Goal: Information Seeking & Learning: Find specific fact

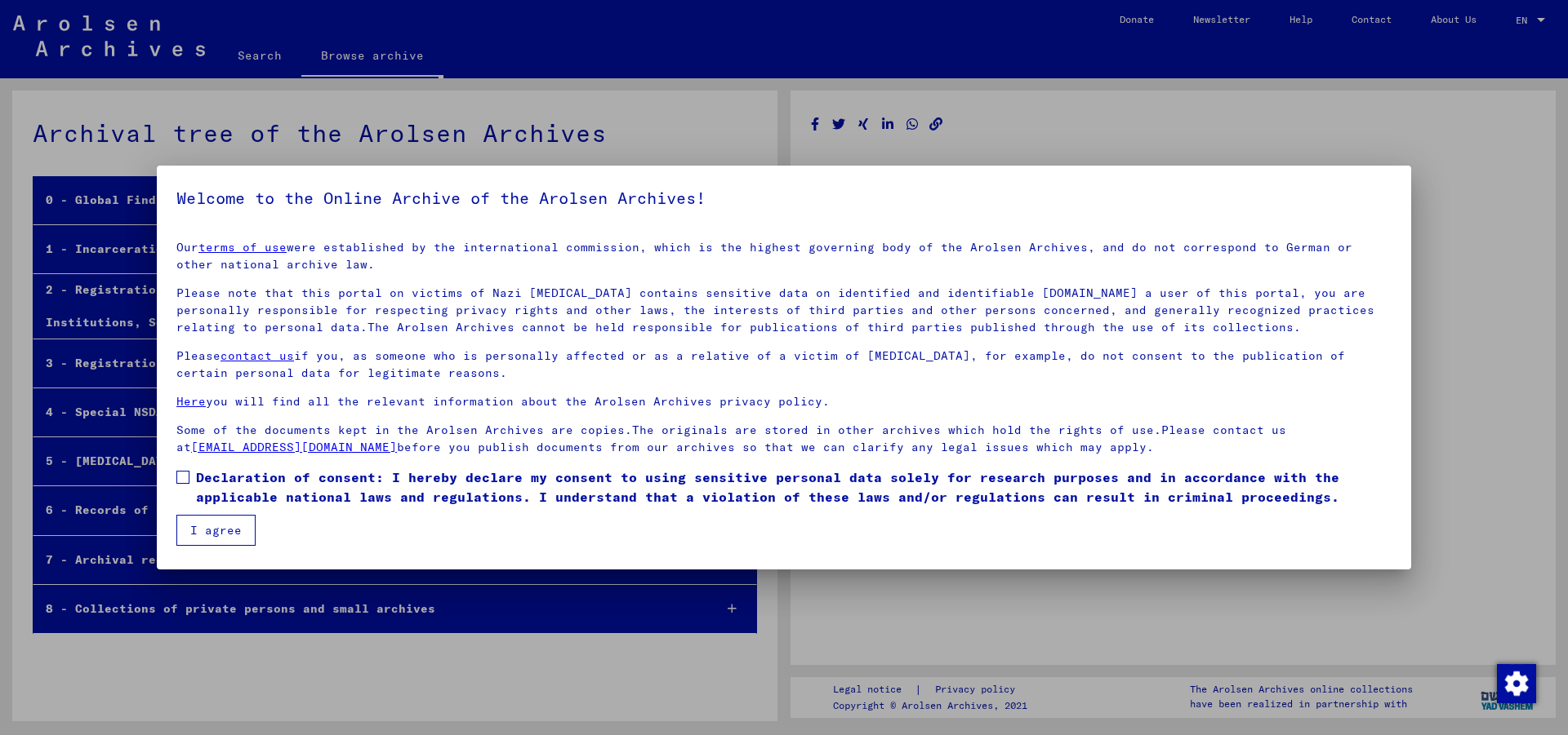
click at [184, 477] on span at bounding box center [183, 477] width 13 height 13
click at [212, 539] on button "I agree" at bounding box center [216, 530] width 79 height 31
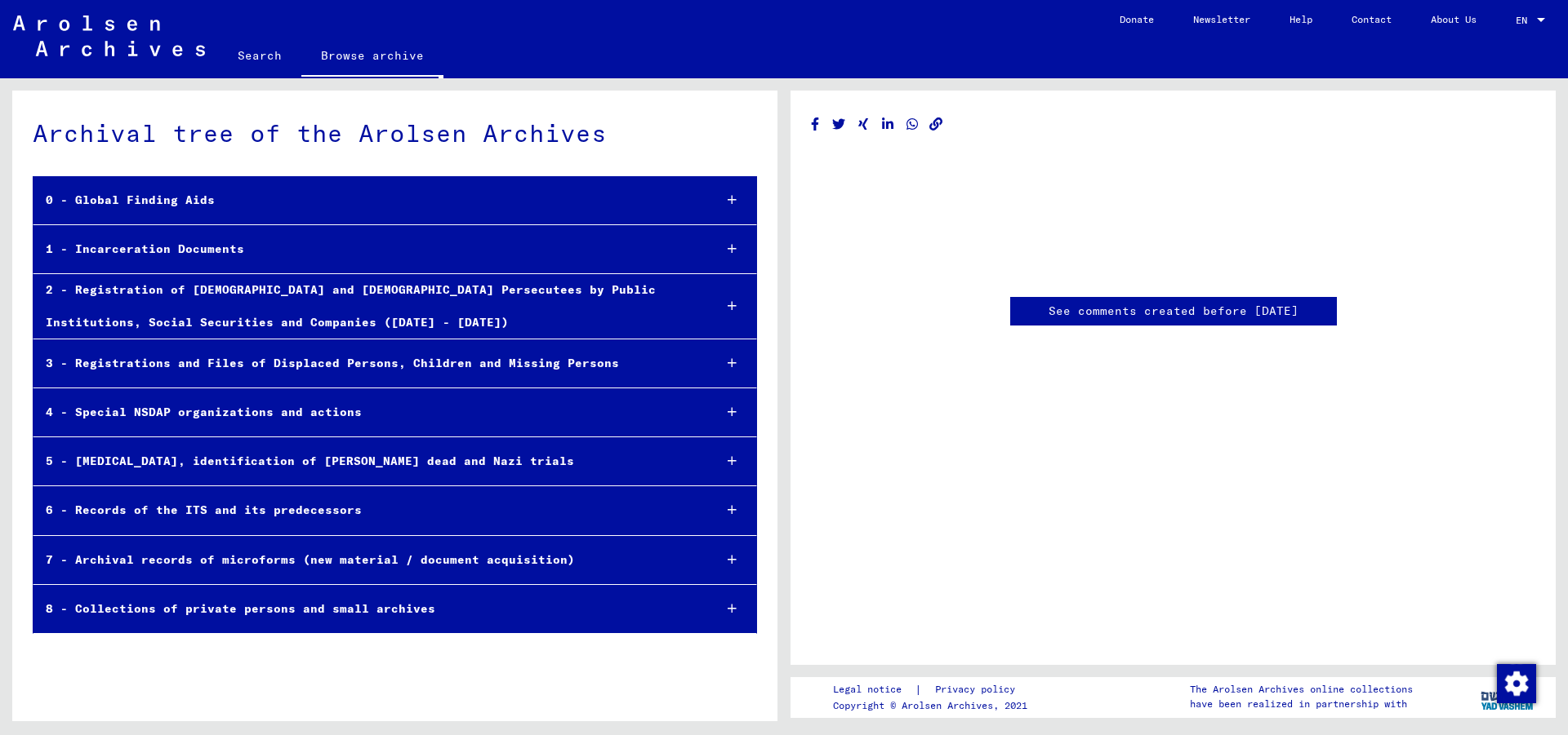
click at [258, 52] on link "Search" at bounding box center [259, 55] width 83 height 39
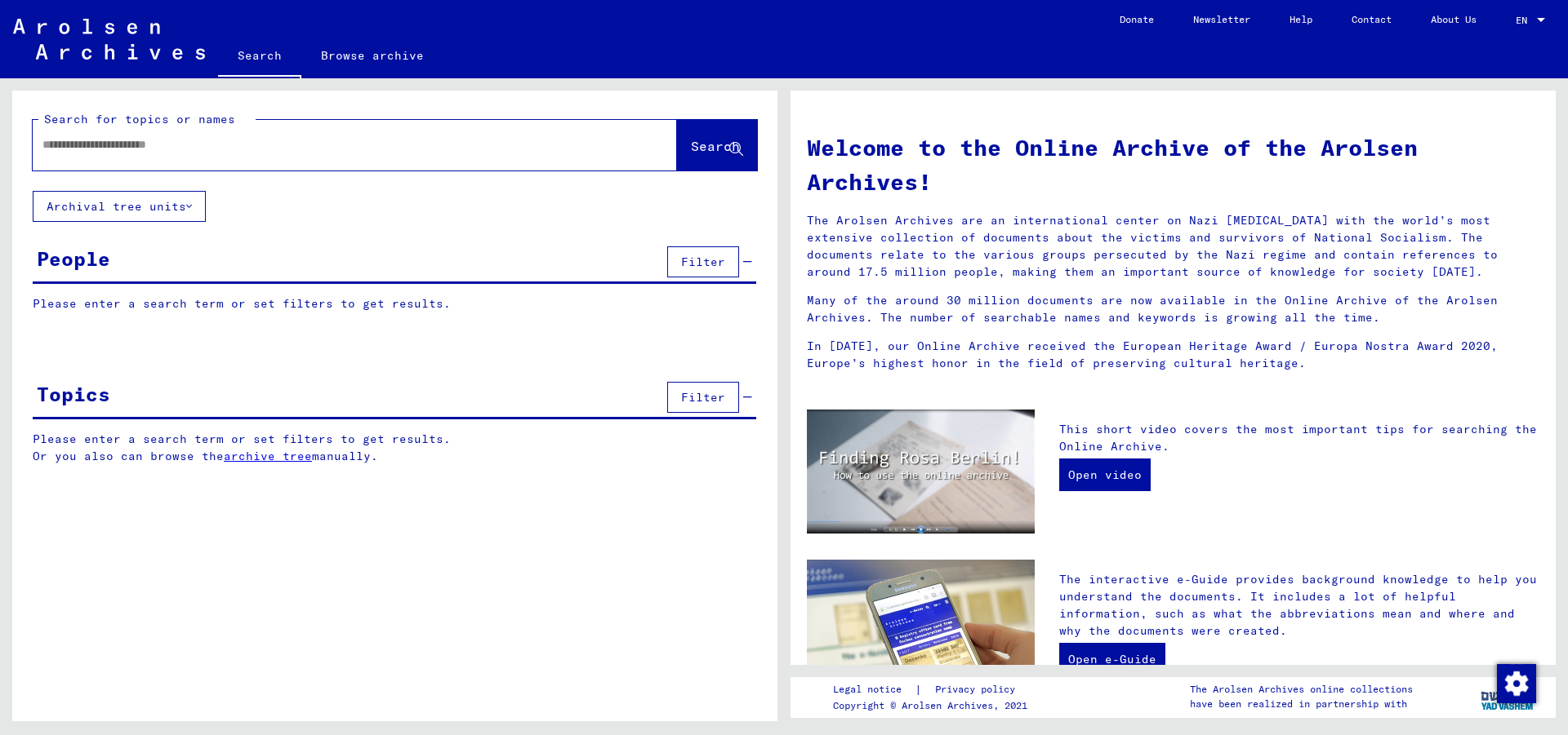
click at [147, 145] on input "text" at bounding box center [336, 145] width 585 height 17
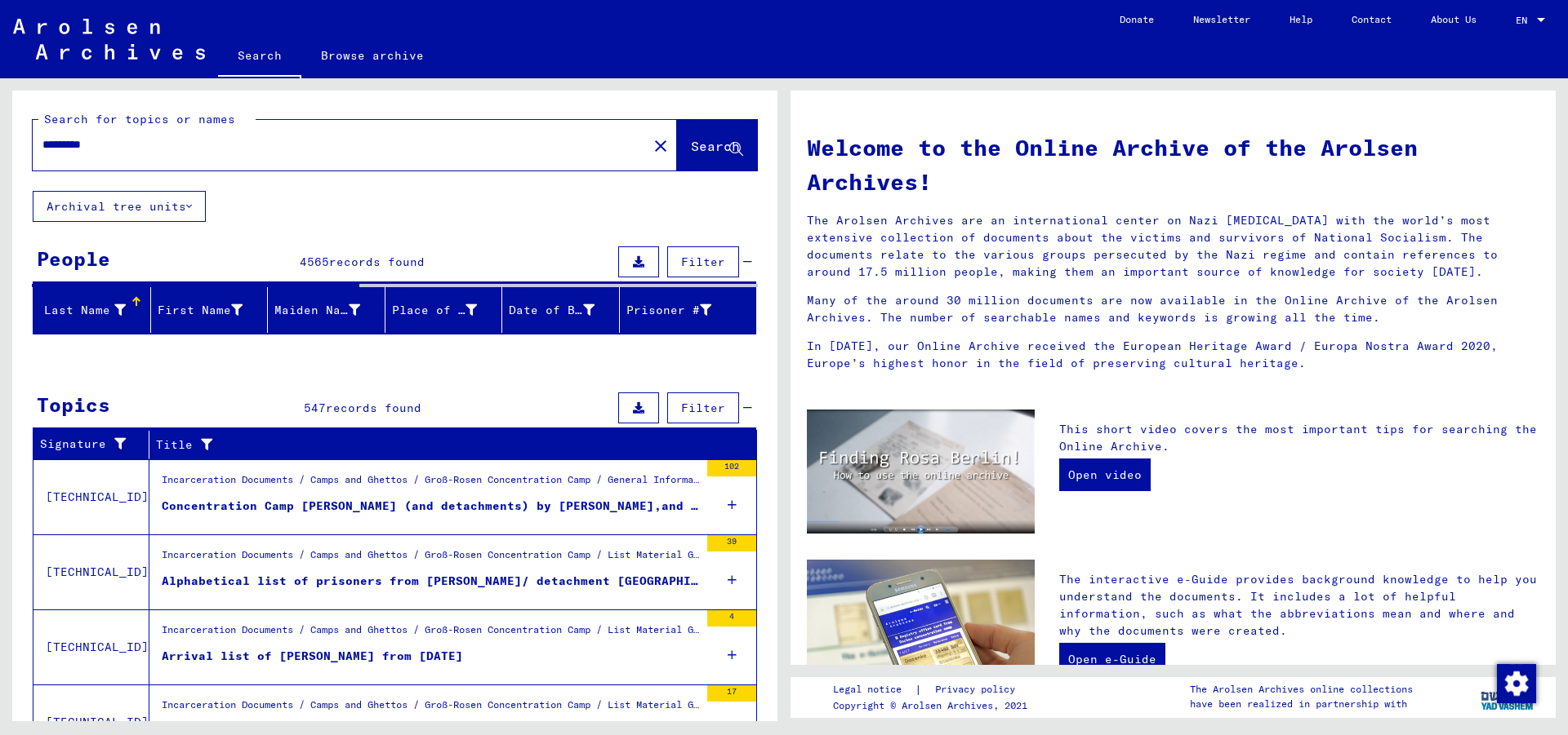
click at [128, 148] on input "*********" at bounding box center [336, 145] width 585 height 17
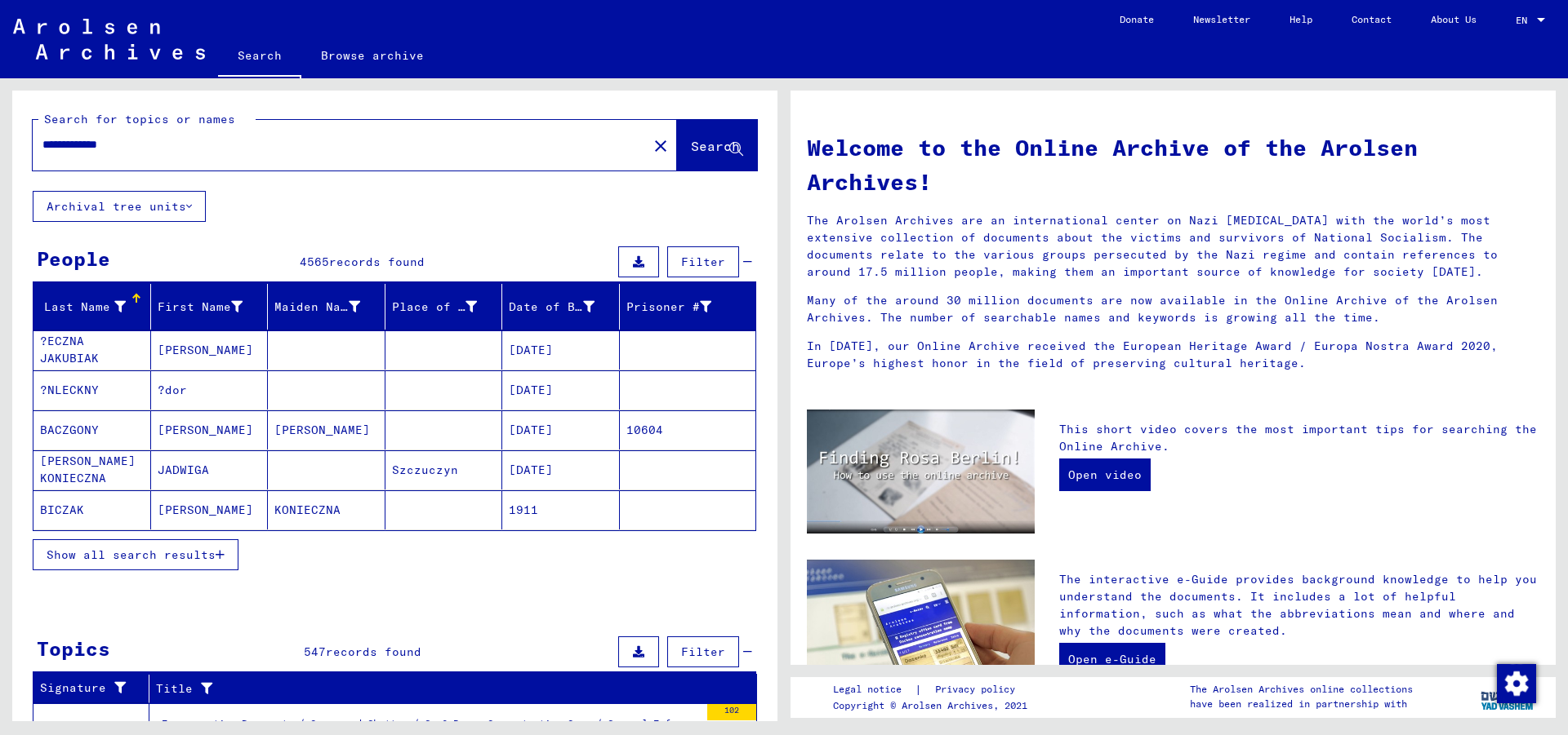
type input "**********"
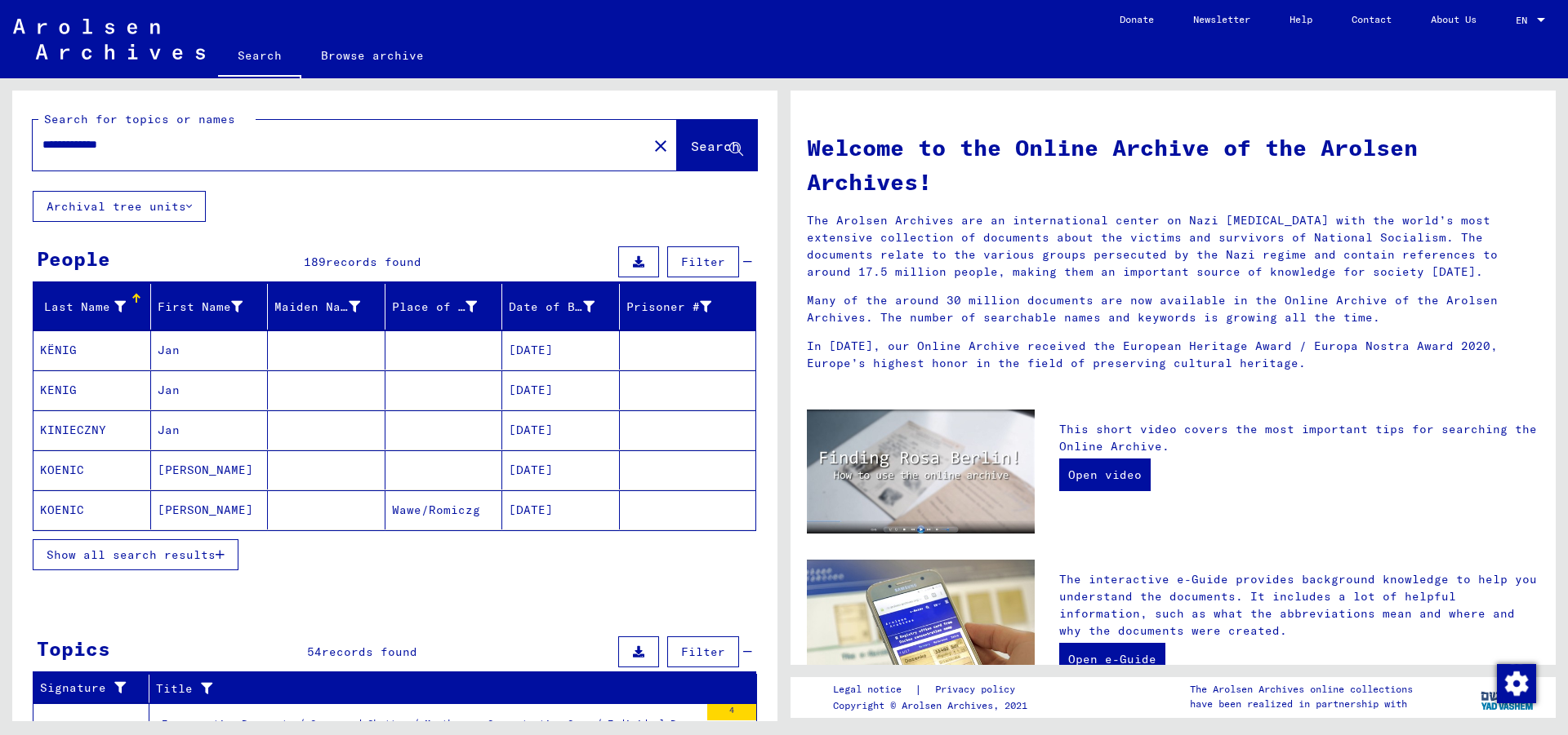
click at [179, 556] on span "Show all search results" at bounding box center [130, 555] width 169 height 14
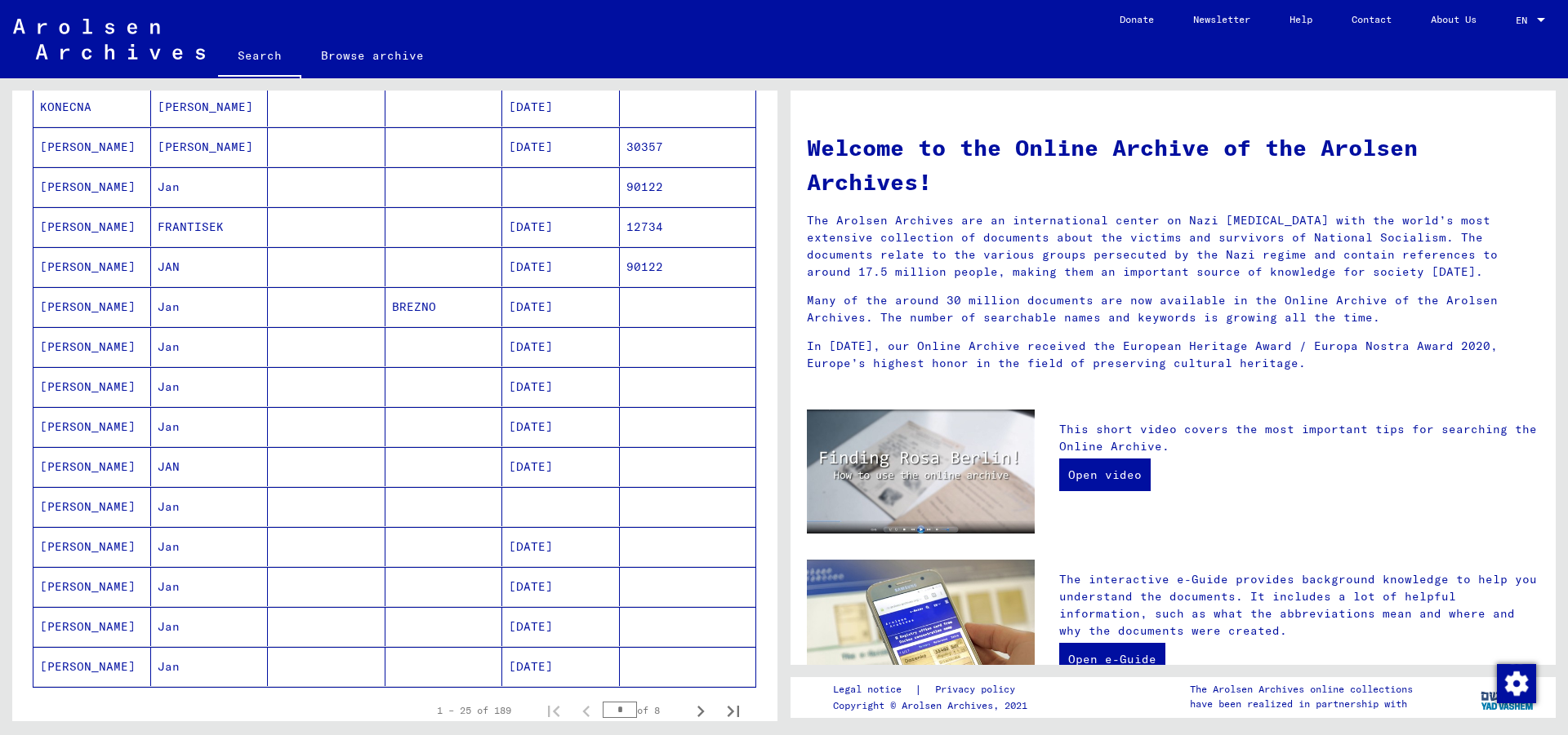
scroll to position [705, 0]
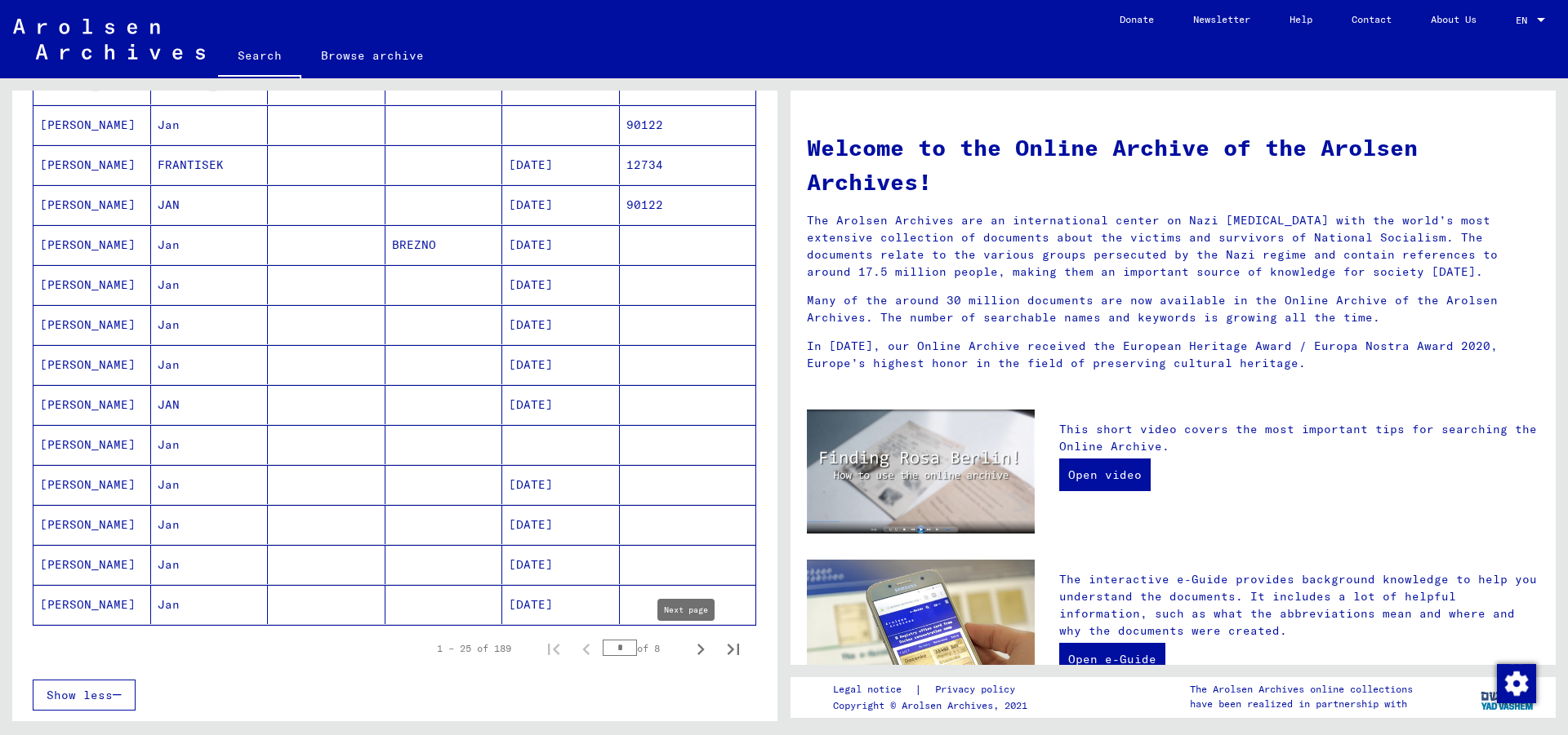
click at [689, 653] on icon "Next page" at bounding box center [701, 649] width 23 height 23
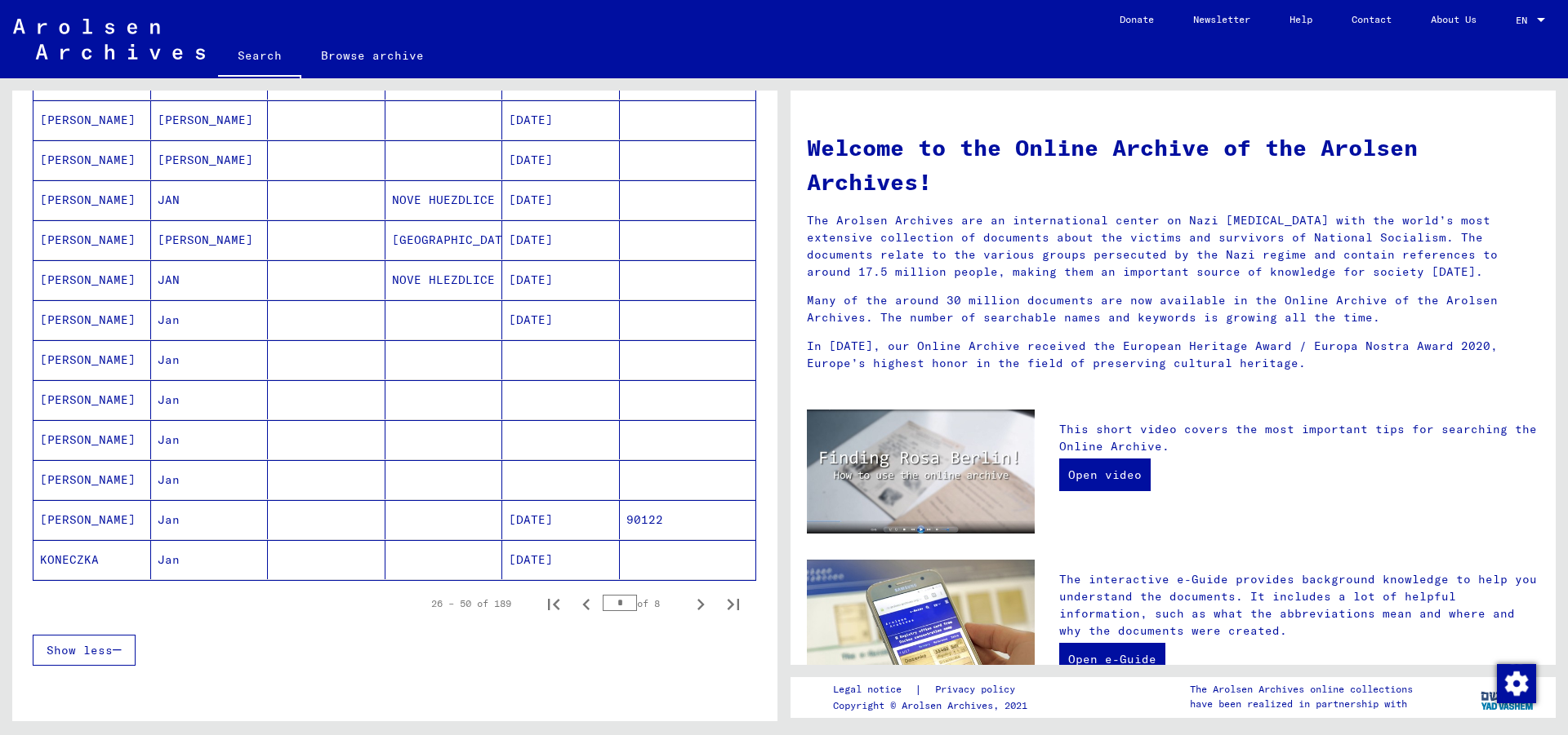
scroll to position [793, 0]
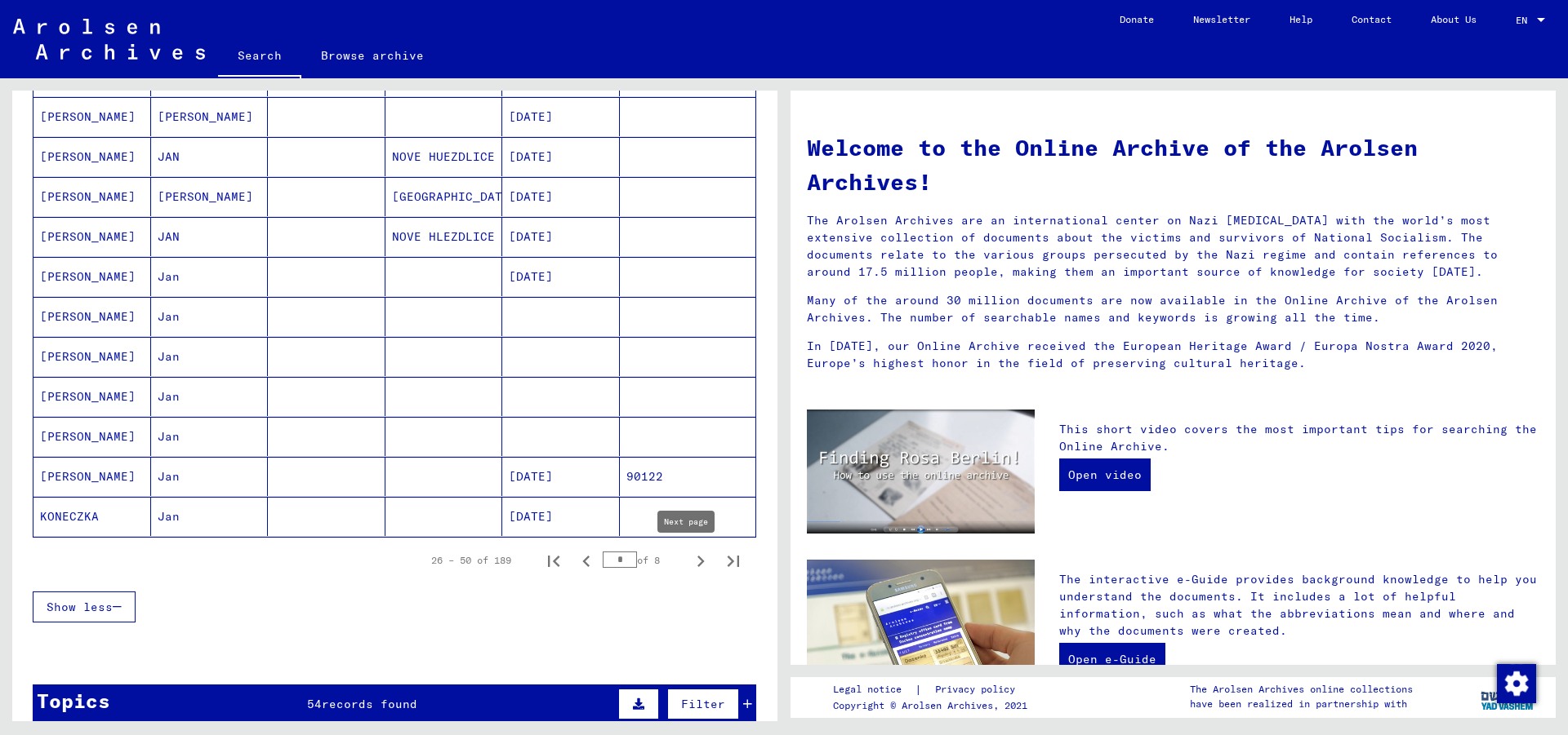
click at [689, 561] on icon "Next page" at bounding box center [701, 562] width 23 height 23
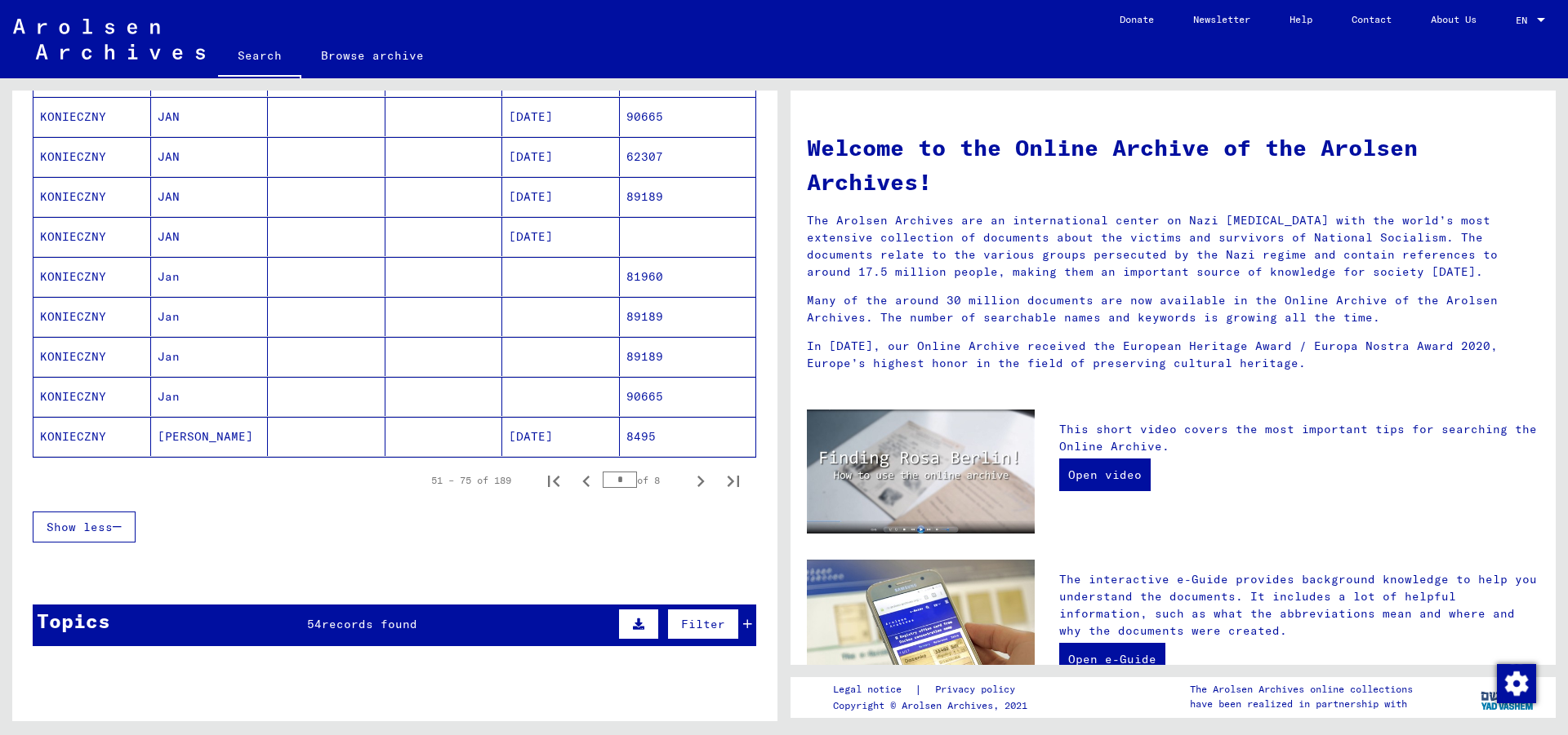
scroll to position [881, 0]
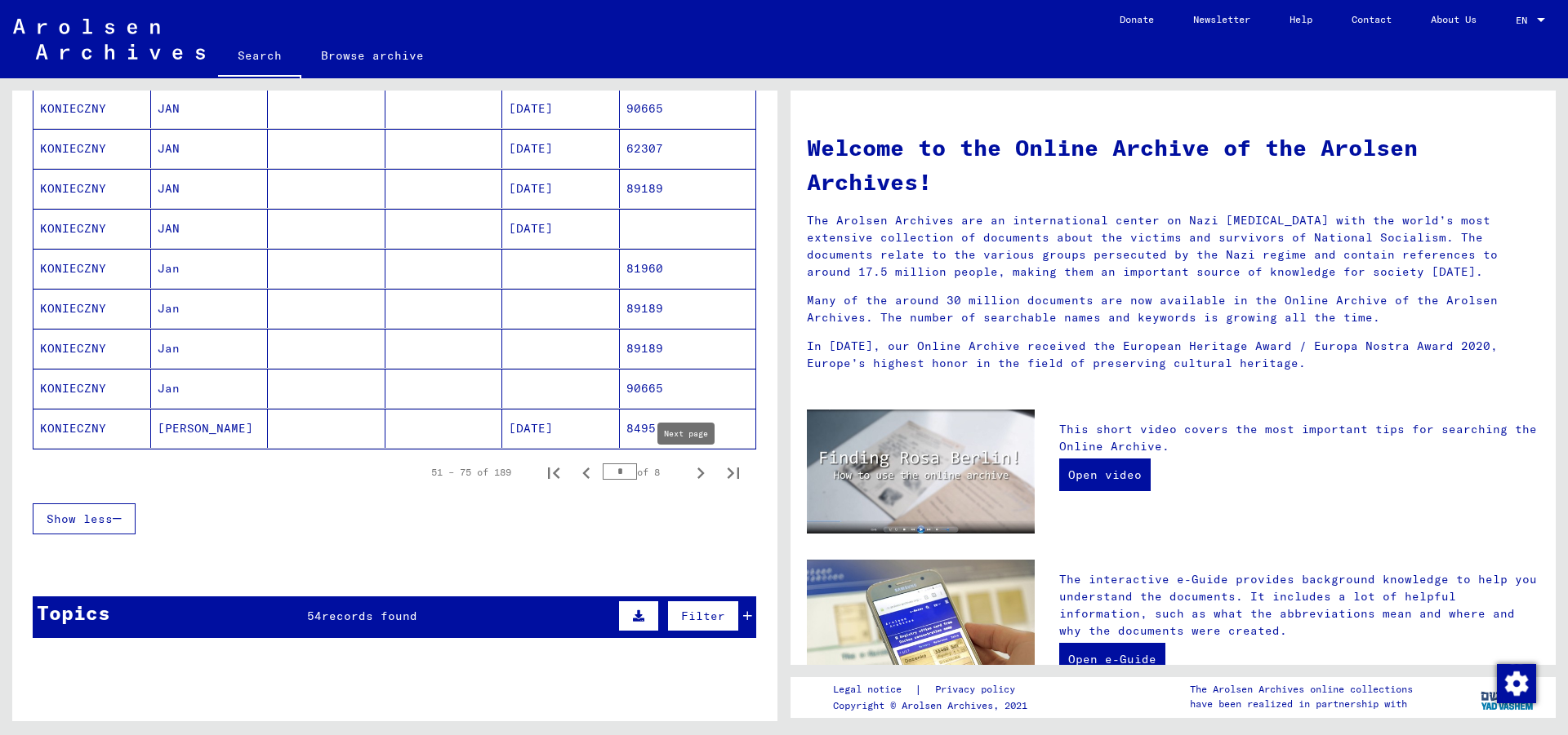
click at [689, 471] on icon "Next page" at bounding box center [701, 474] width 23 height 23
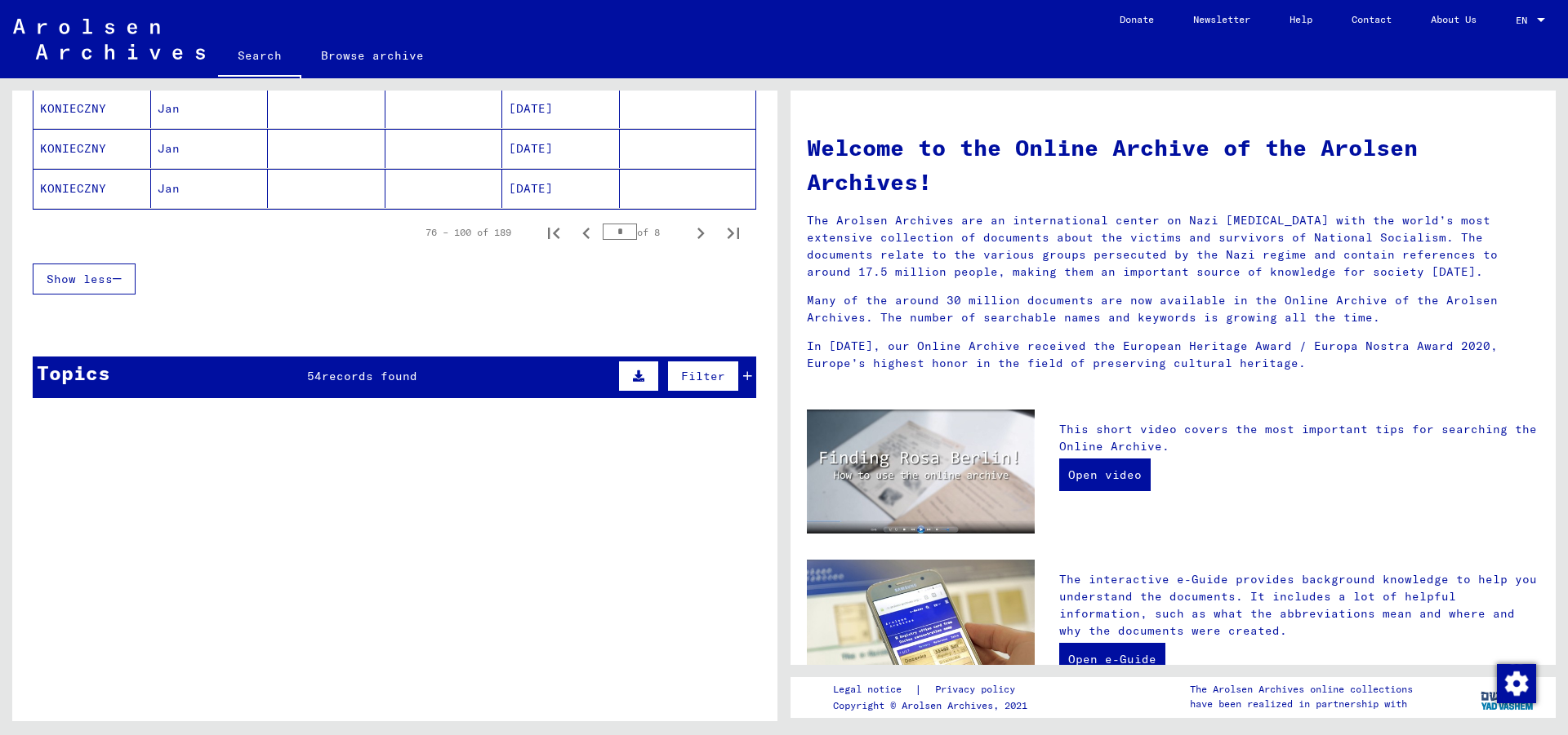
scroll to position [1146, 0]
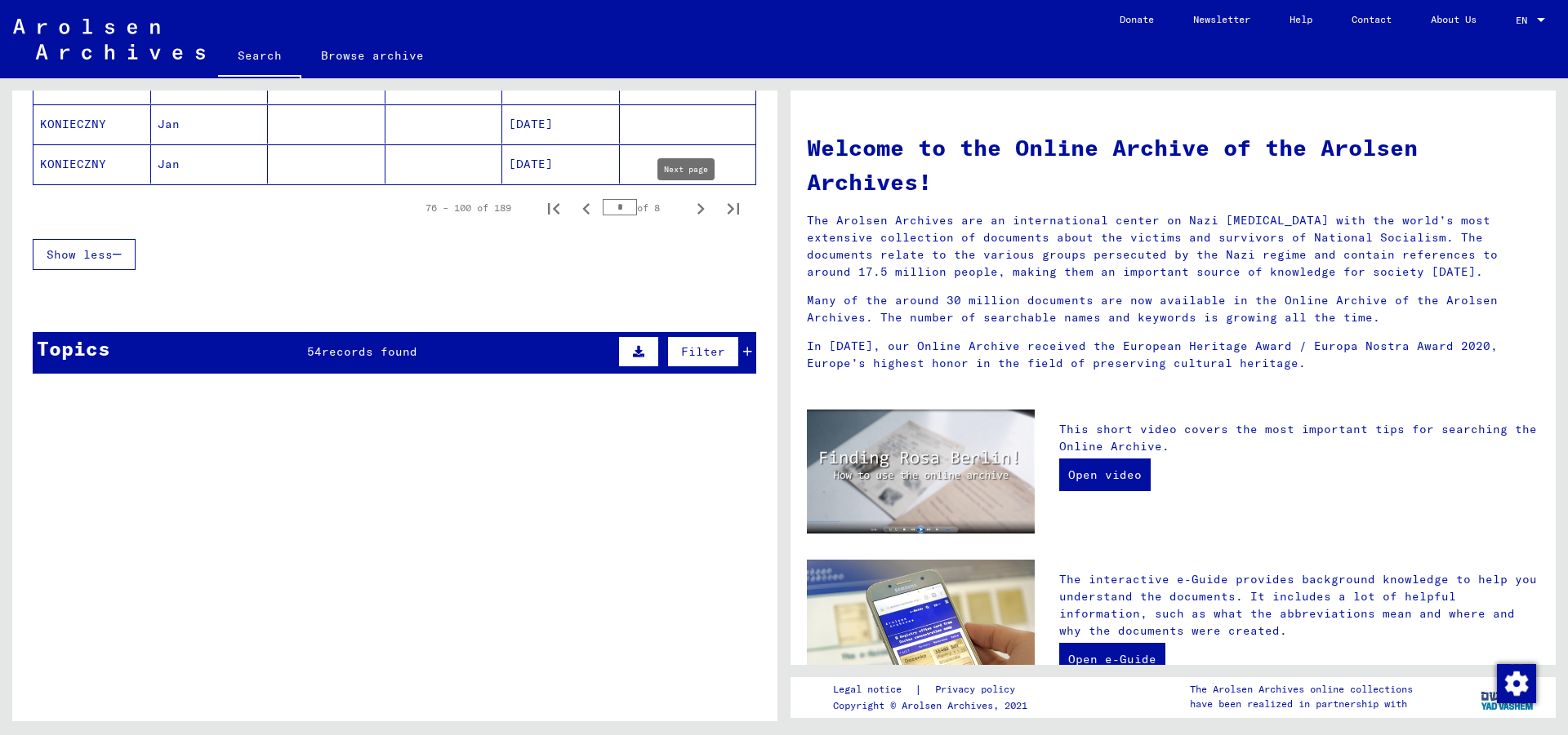
click at [684, 205] on button "Next page" at bounding box center [701, 208] width 33 height 33
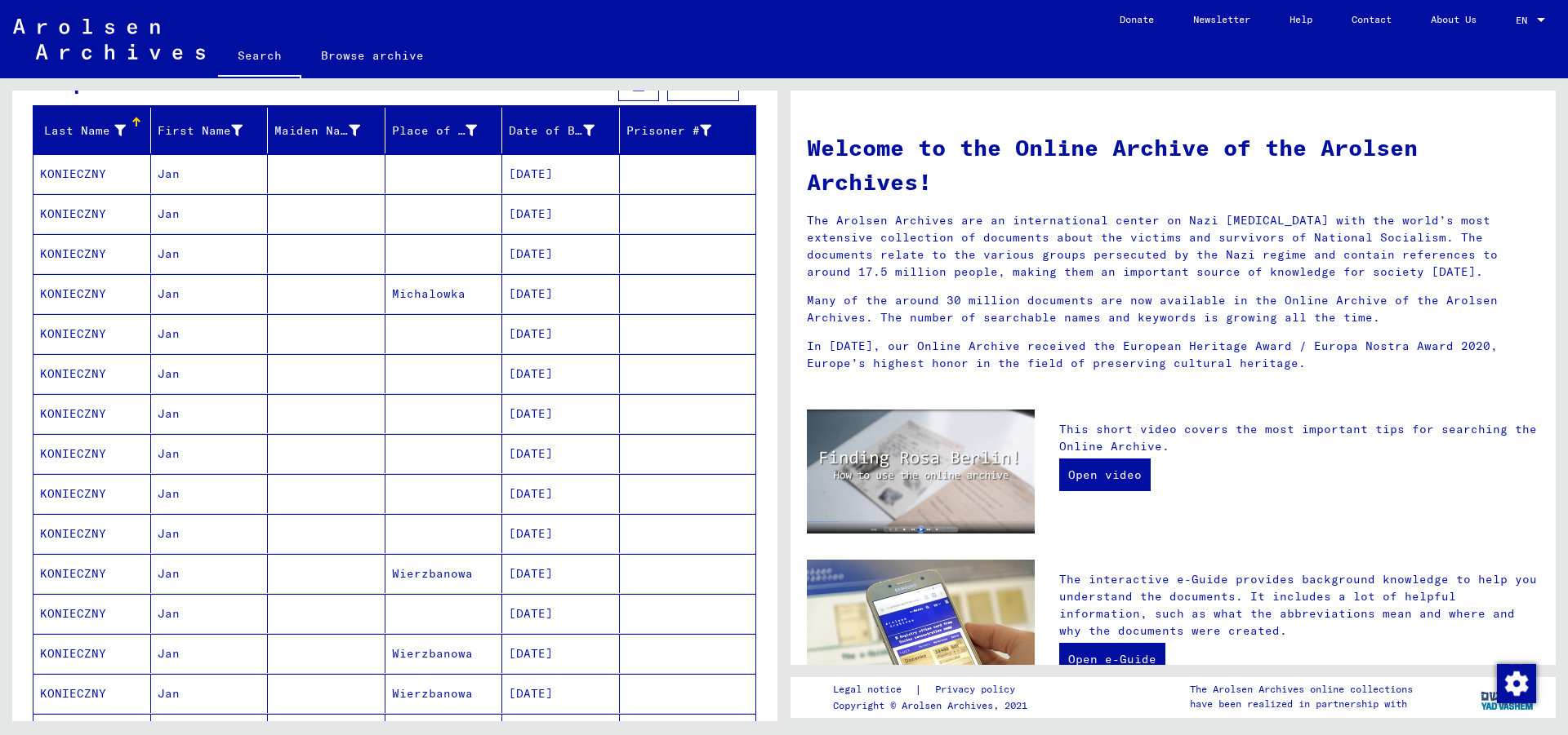
scroll to position [793, 0]
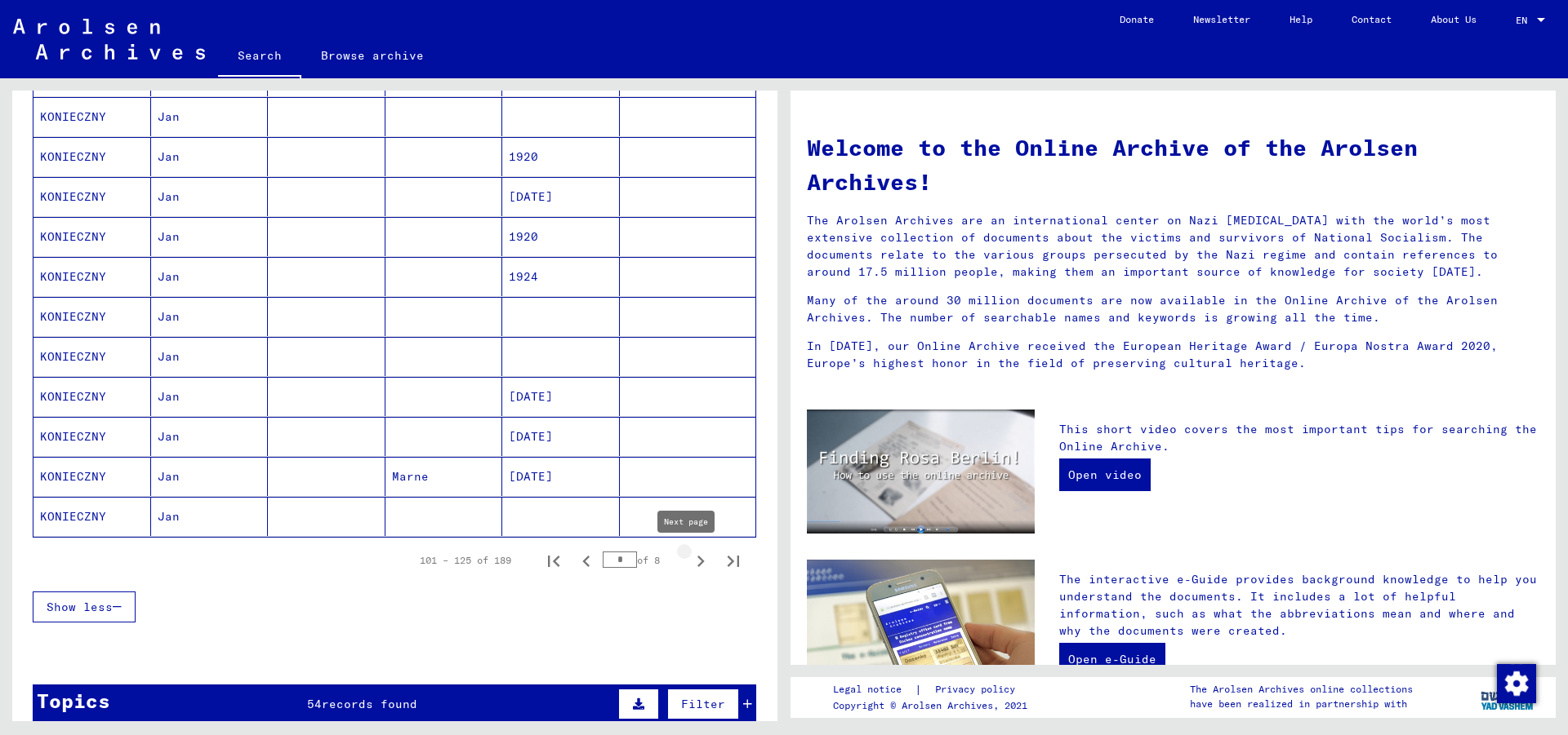
click at [689, 566] on icon "Next page" at bounding box center [701, 562] width 23 height 23
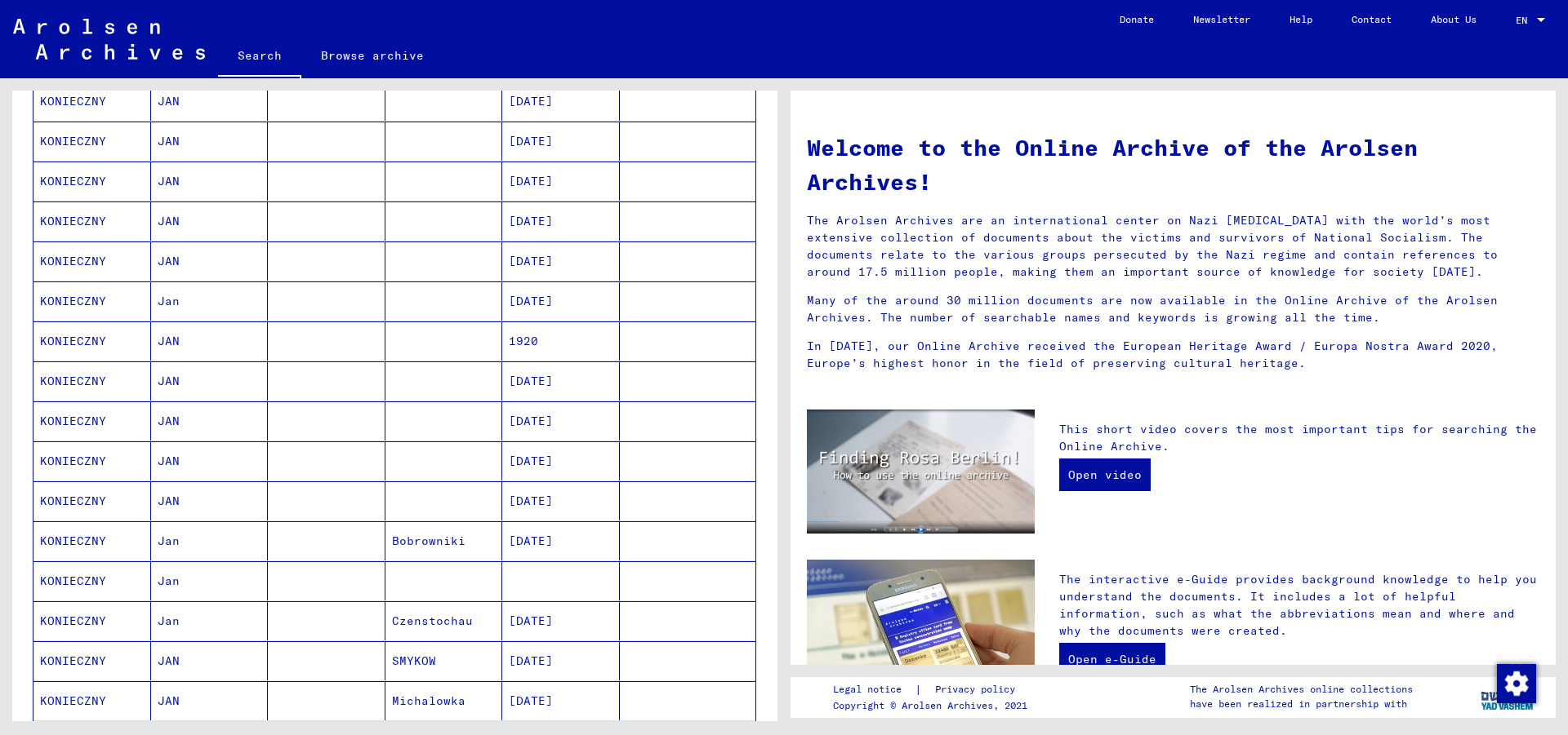
scroll to position [441, 0]
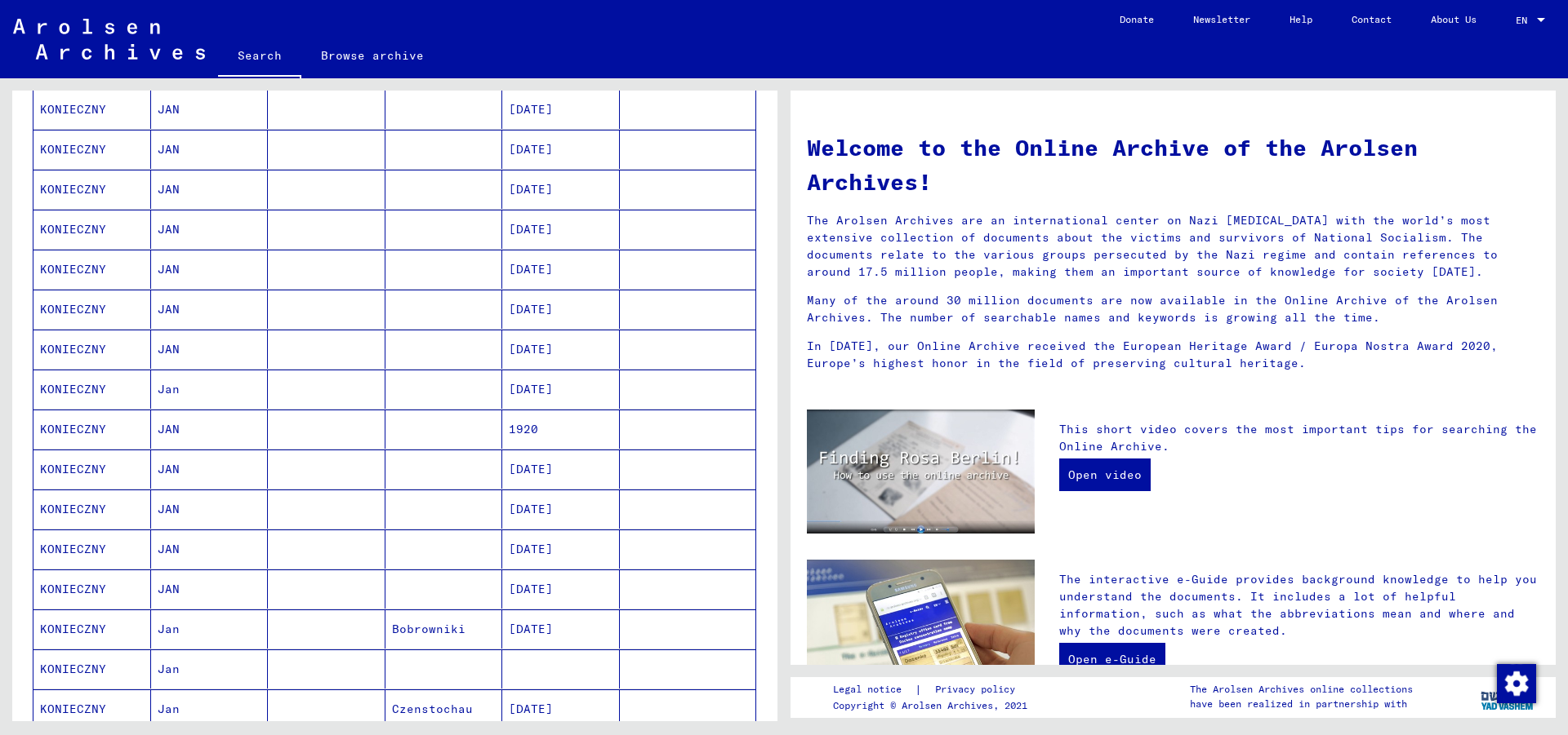
click at [76, 346] on mat-cell "KONIECZNY" at bounding box center [93, 350] width 118 height 39
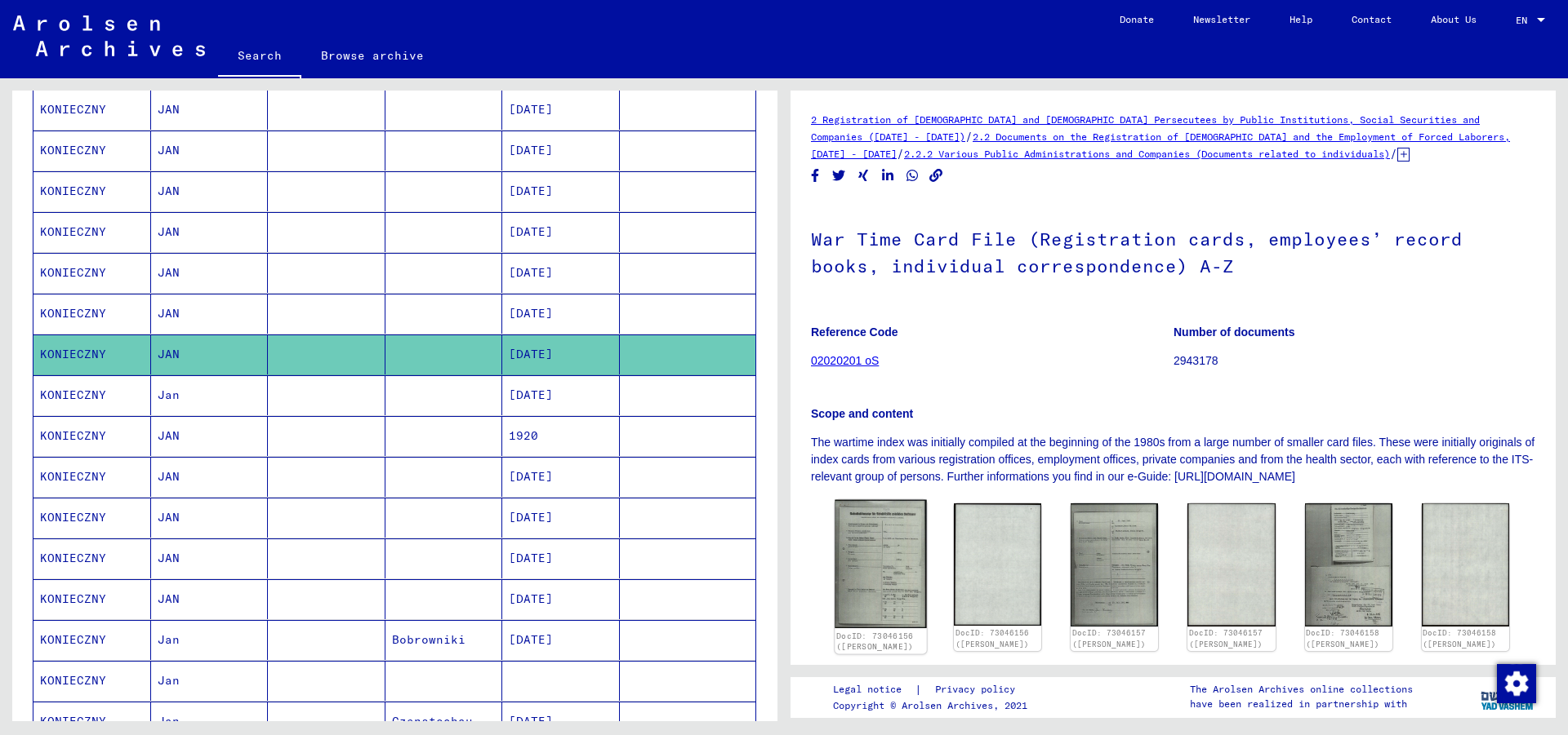
click at [884, 547] on img at bounding box center [880, 565] width 92 height 129
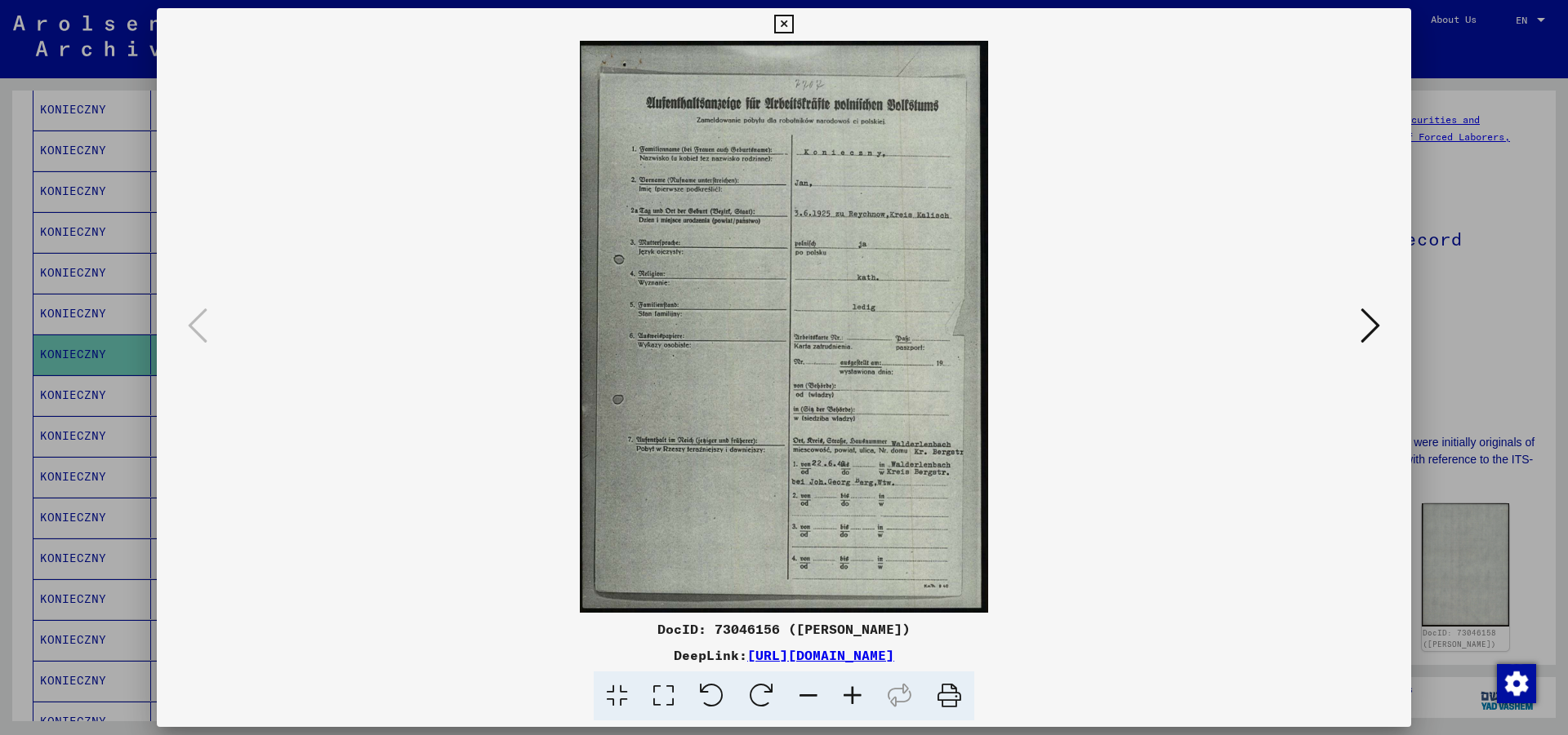
click at [792, 22] on icon at bounding box center [783, 24] width 19 height 20
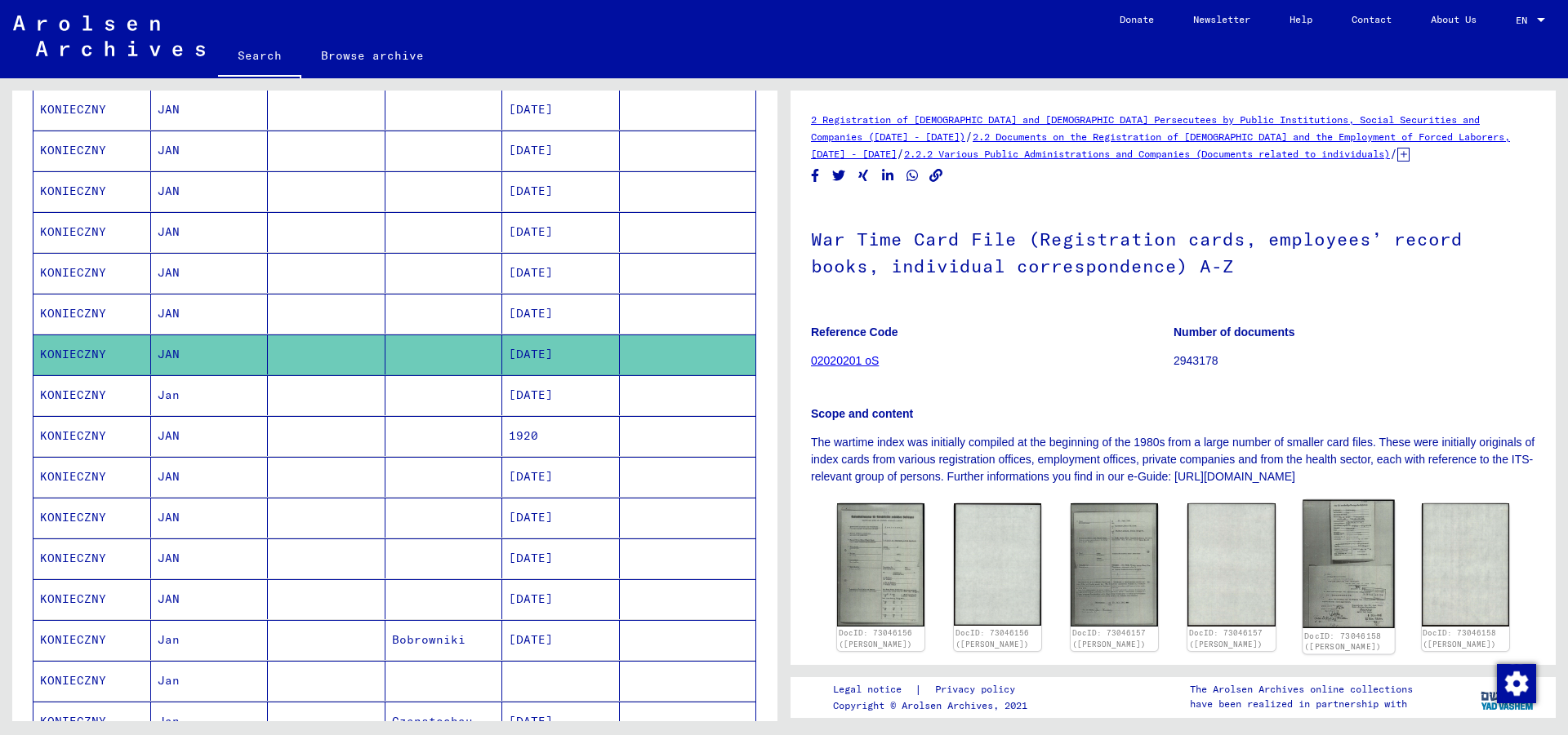
click at [1330, 549] on img at bounding box center [1348, 565] width 92 height 129
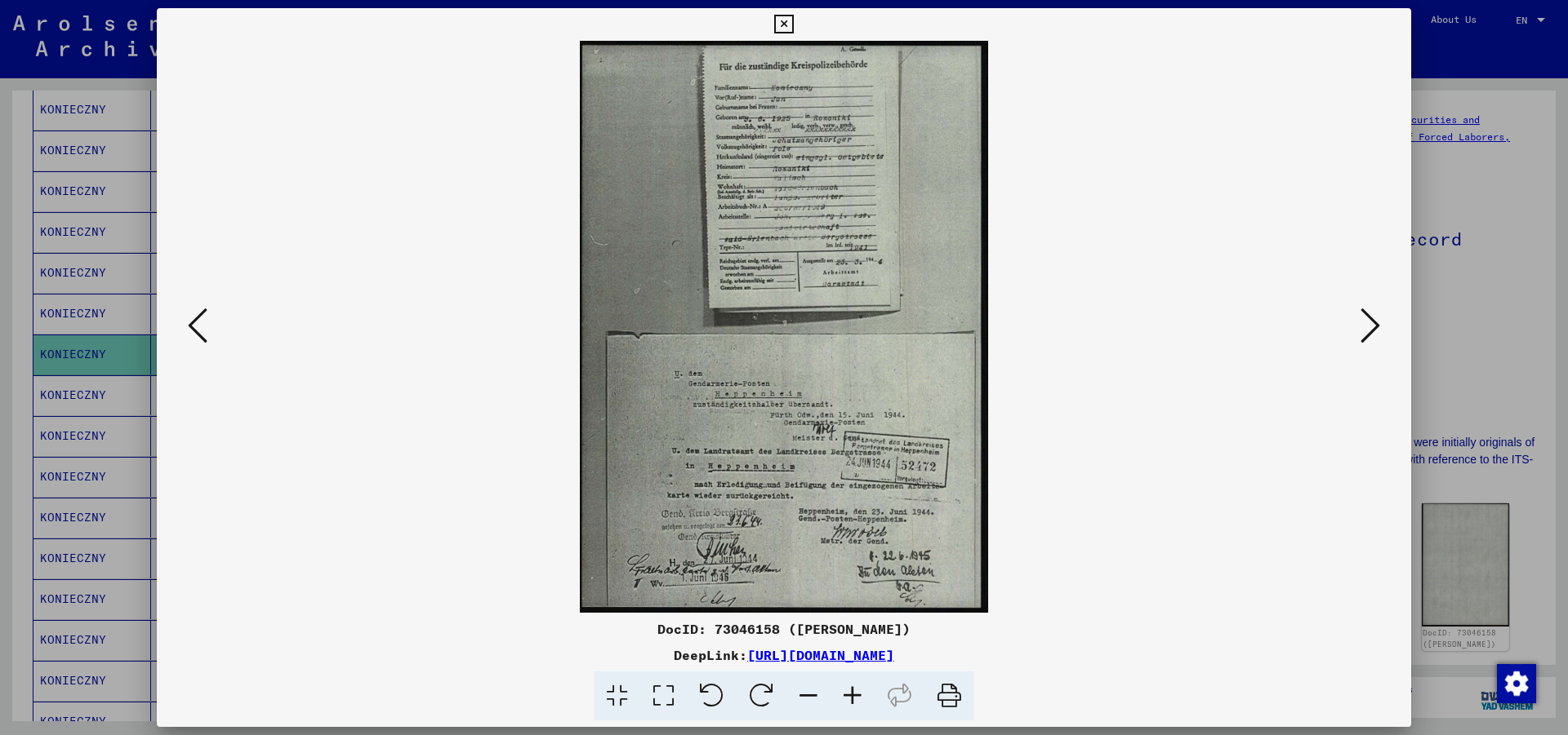
click at [792, 24] on icon at bounding box center [783, 24] width 19 height 20
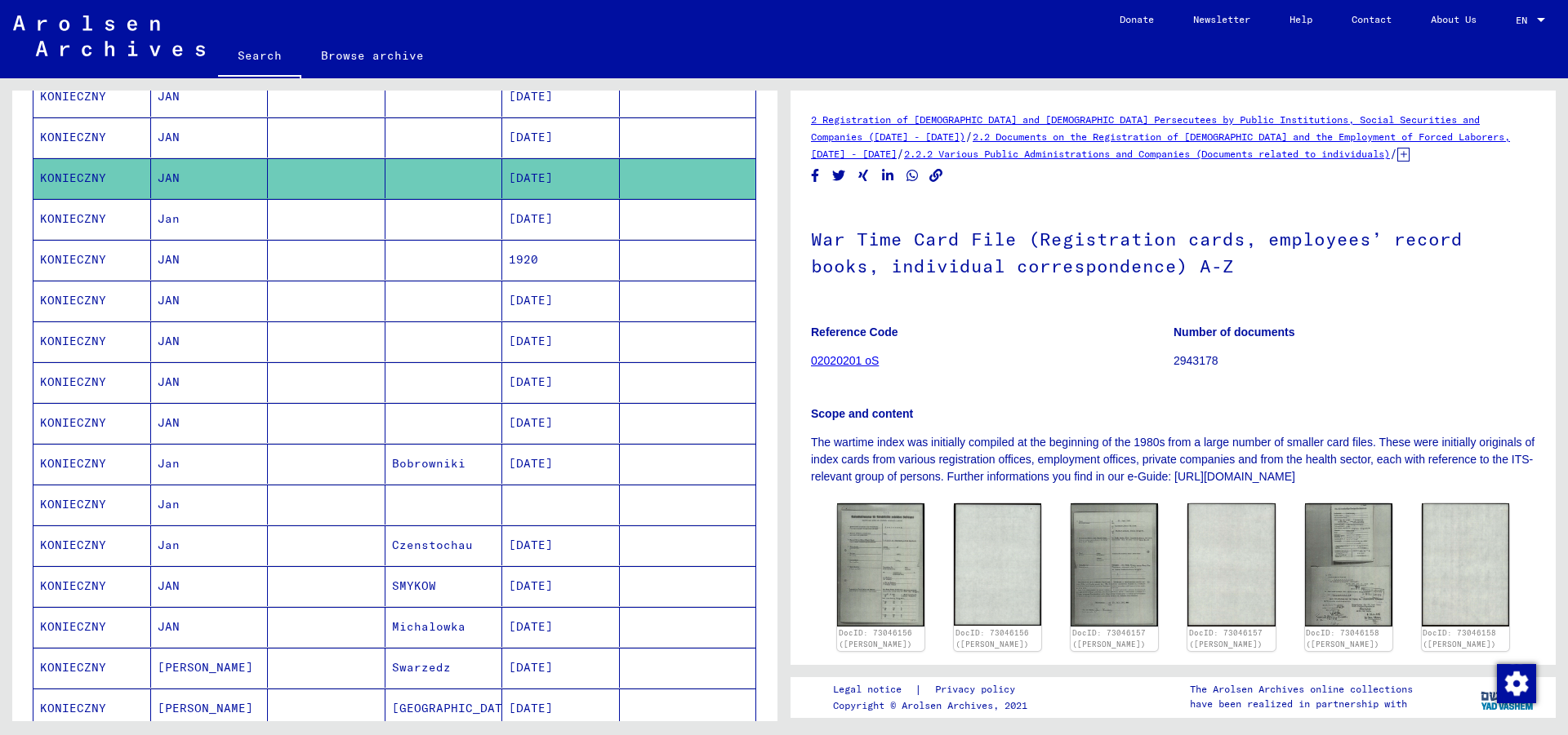
scroll to position [709, 0]
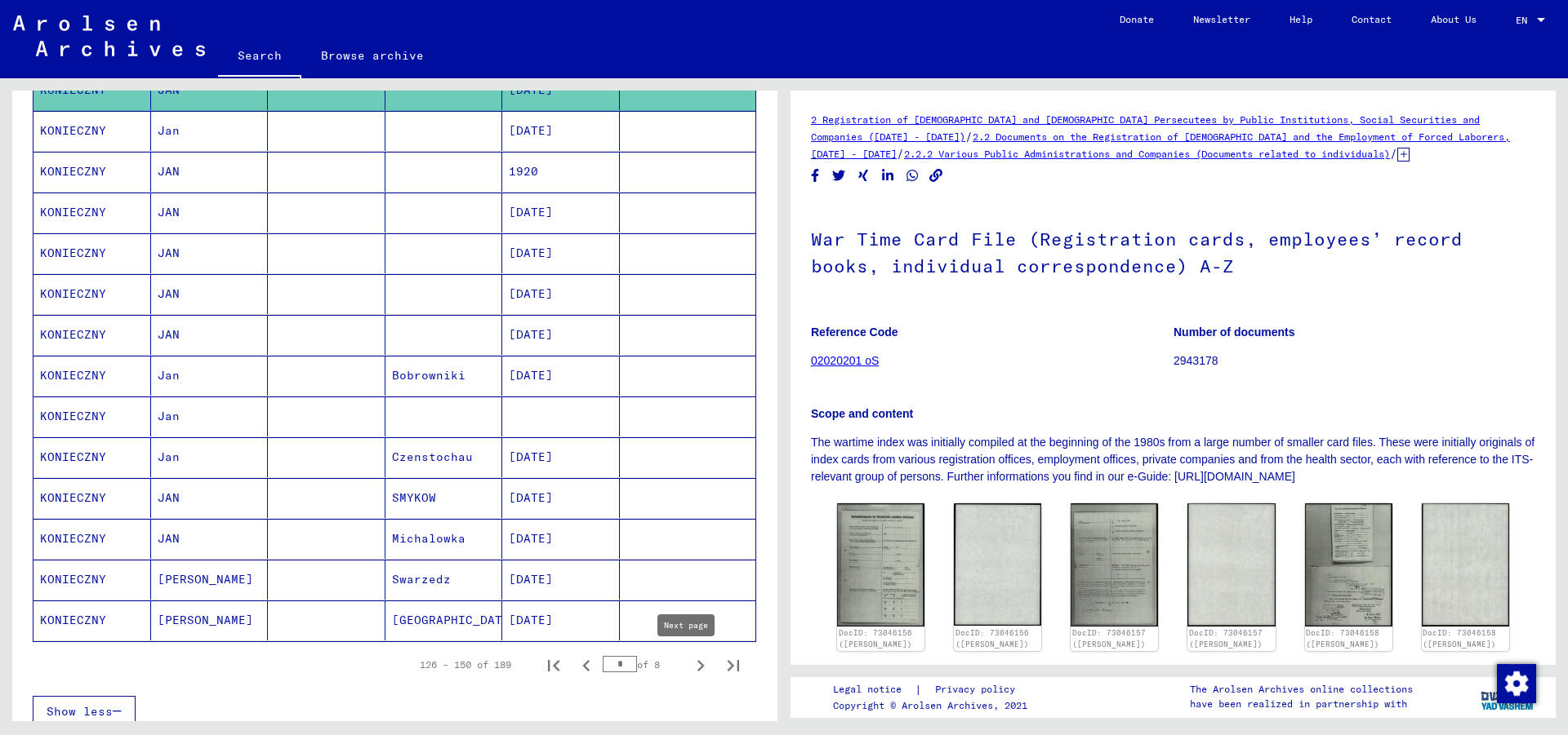
click at [689, 665] on icon "Next page" at bounding box center [701, 666] width 23 height 23
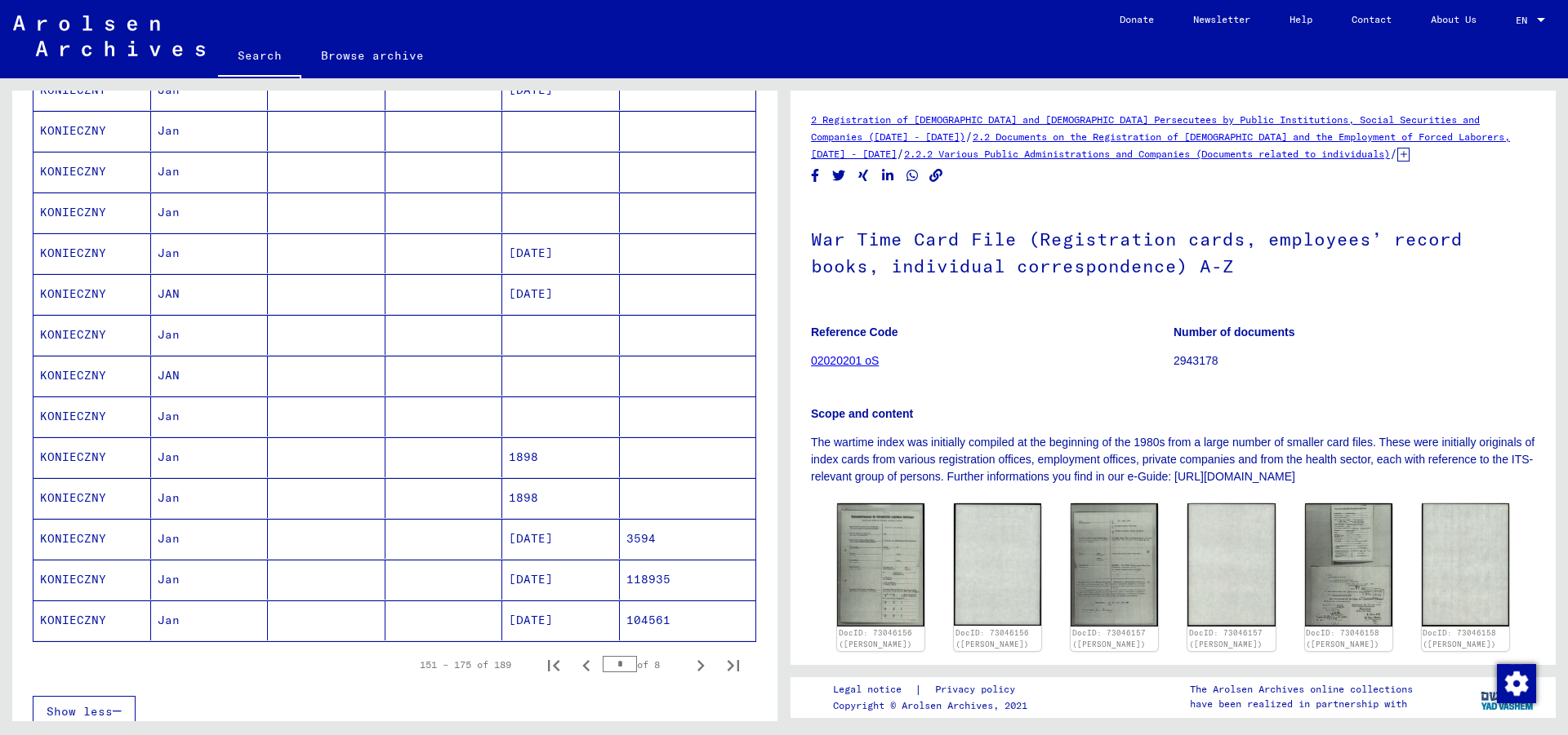
scroll to position [1150, 0]
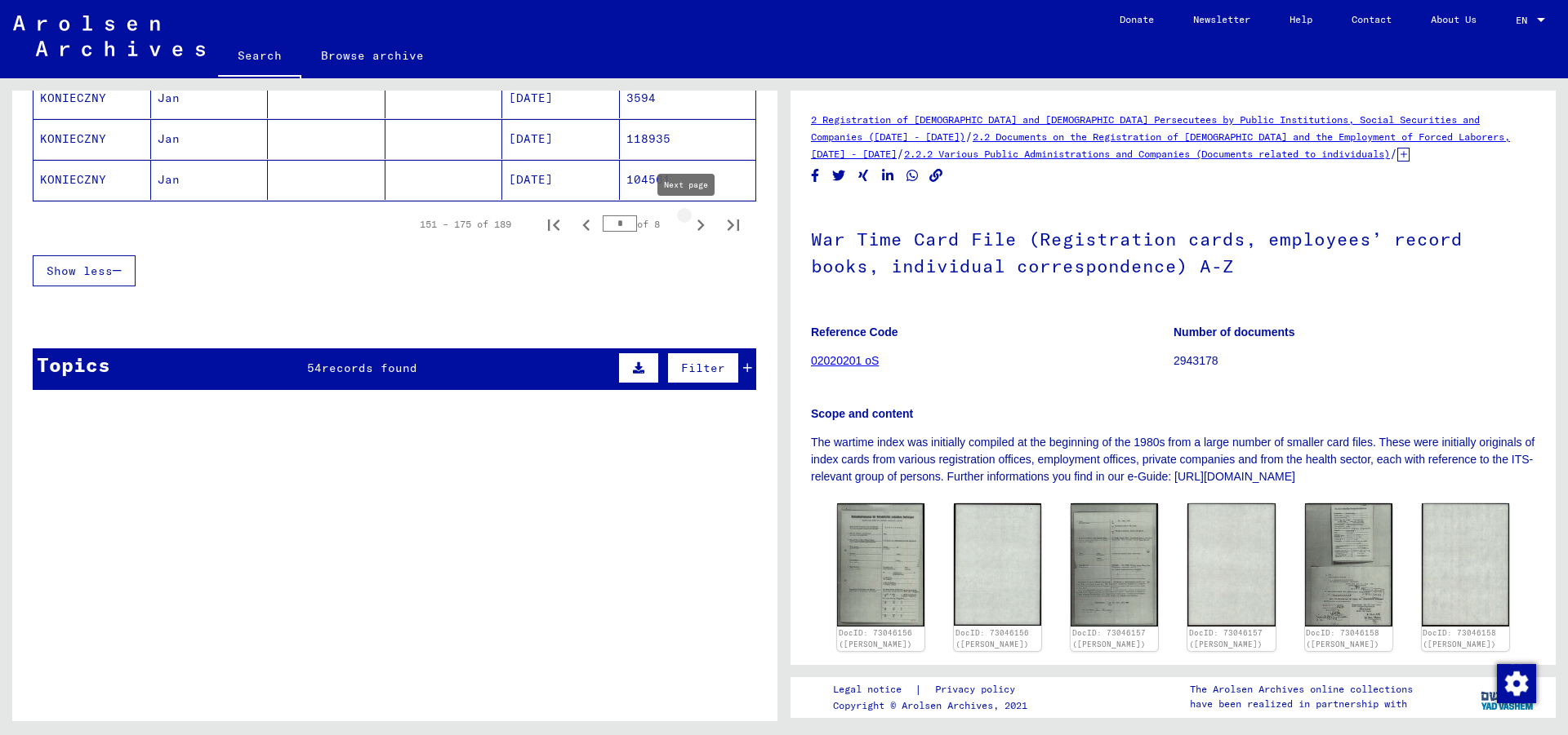
click at [689, 230] on icon "Next page" at bounding box center [701, 226] width 23 height 23
type input "*"
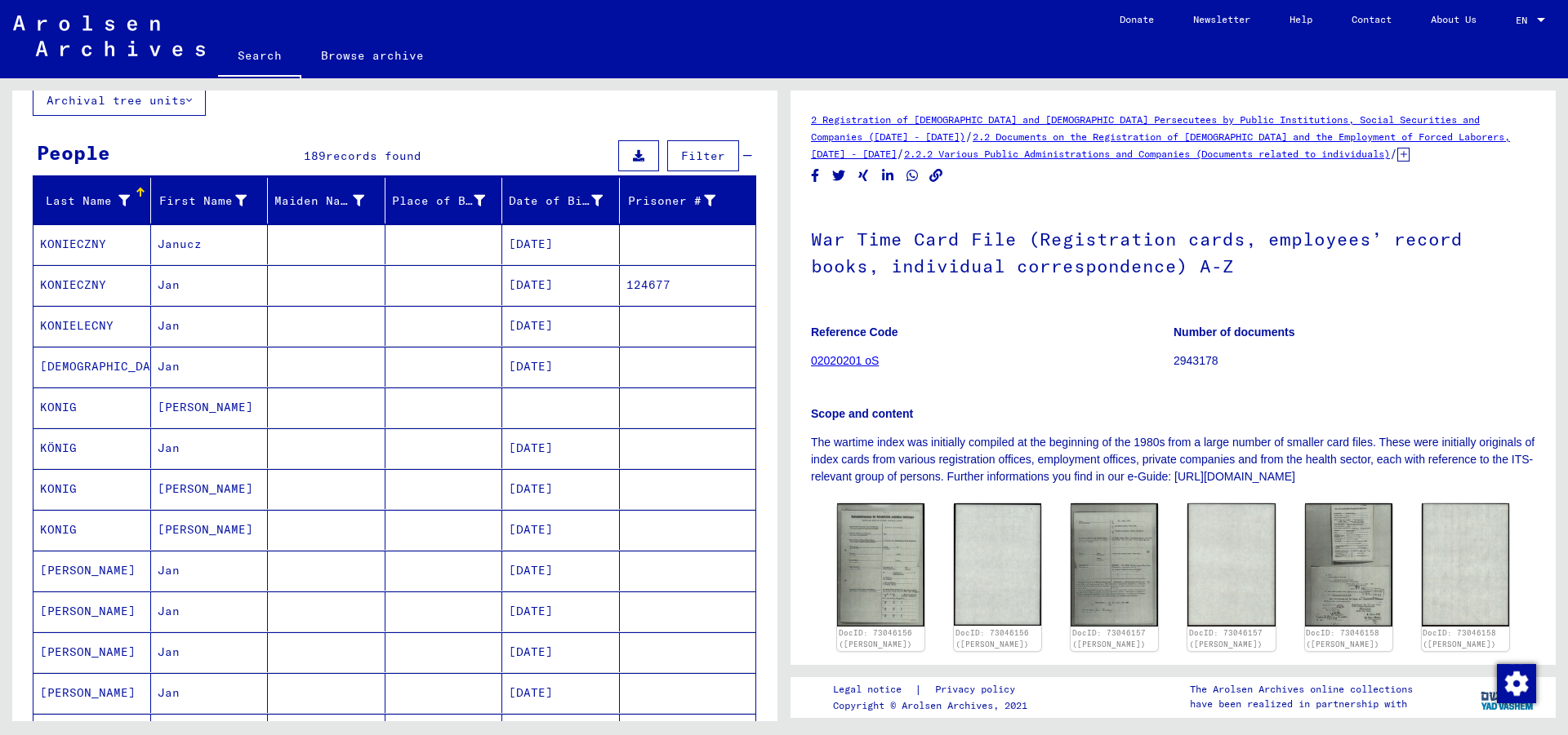
scroll to position [105, 0]
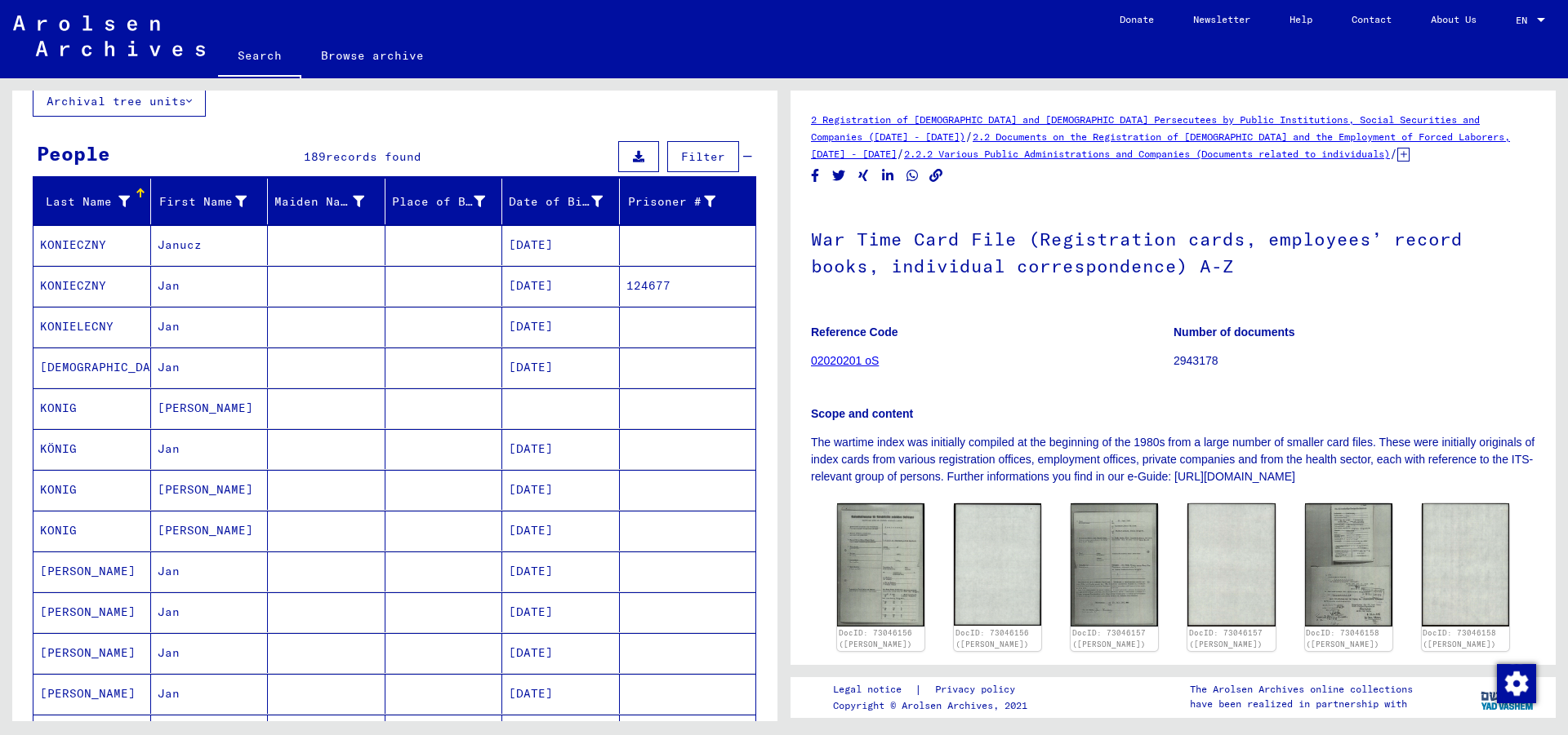
click at [543, 329] on mat-cell "[DATE]" at bounding box center [561, 326] width 118 height 40
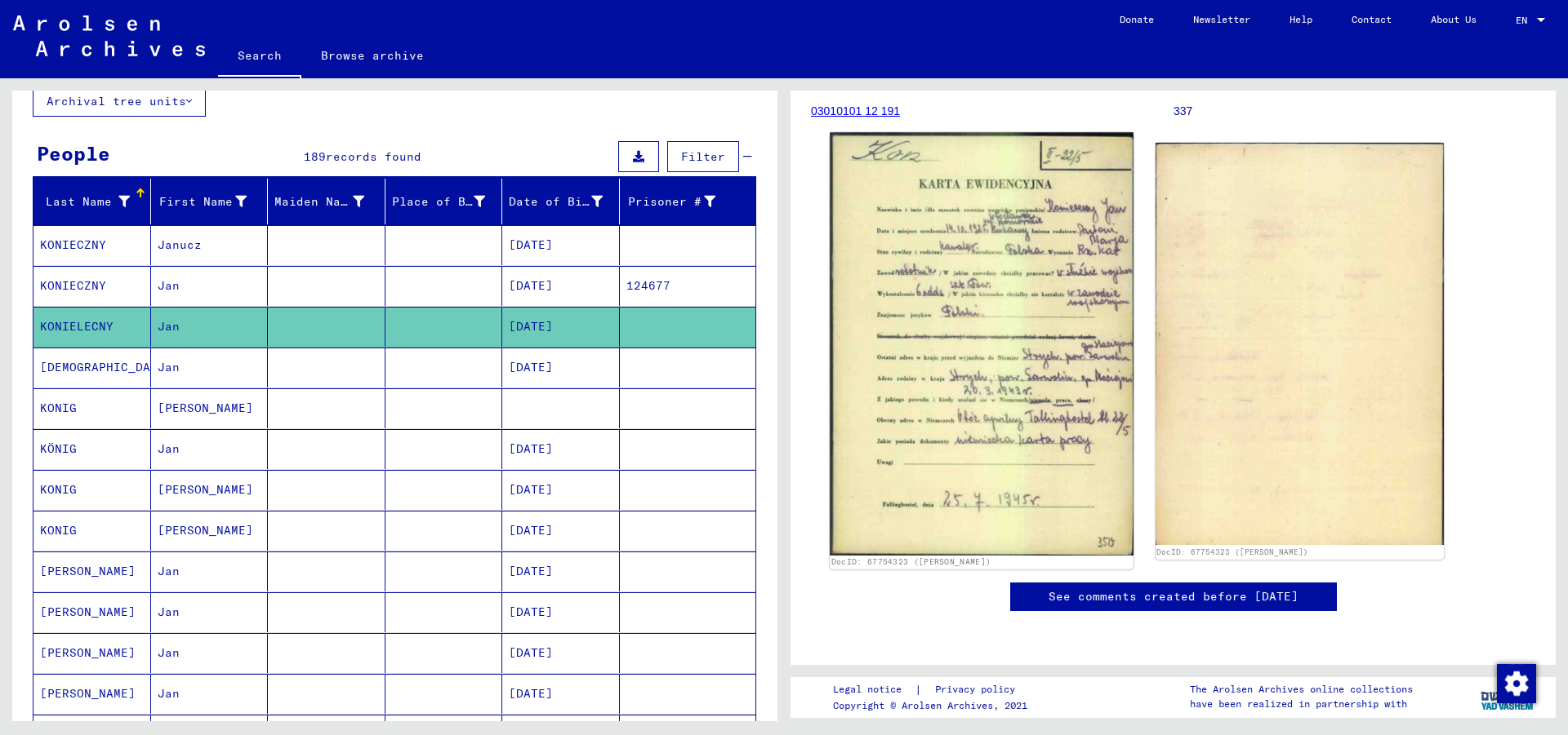
scroll to position [441, 0]
